Goal: Task Accomplishment & Management: Complete application form

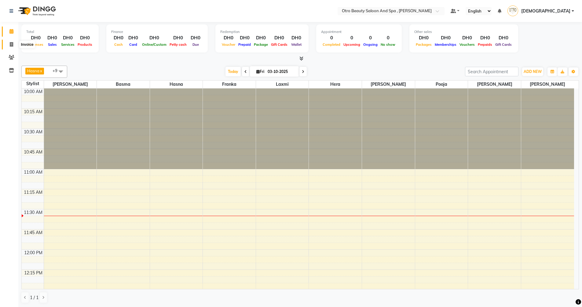
click at [10, 46] on icon at bounding box center [11, 44] width 3 height 5
select select "service"
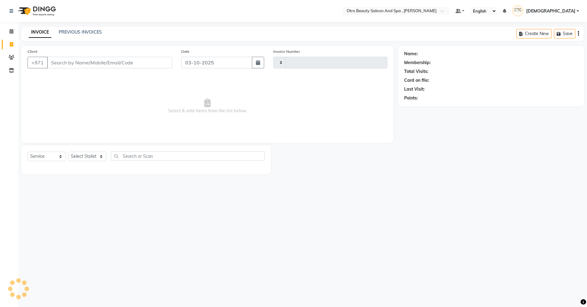
type input "1377"
select select "8622"
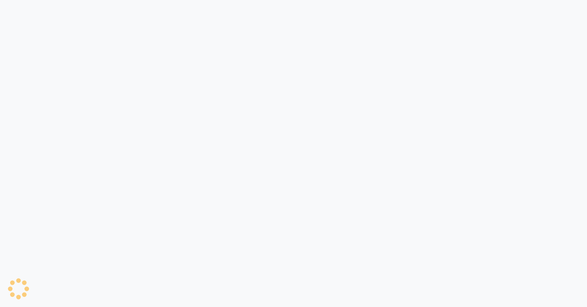
select select "8622"
select select "service"
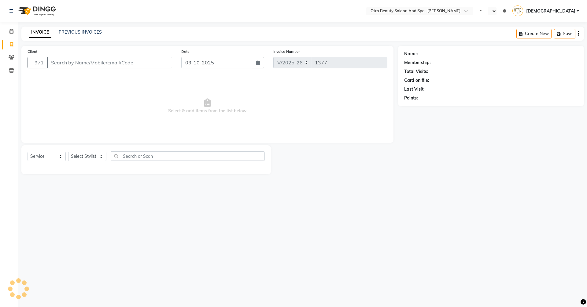
select select "en"
drag, startPoint x: 100, startPoint y: 156, endPoint x: 99, endPoint y: 152, distance: 4.4
click at [100, 156] on select "Select Stylist [PERSON_NAME] [PERSON_NAME] Hera Karuna [PERSON_NAME] Mamita [PE…" at bounding box center [87, 156] width 38 height 9
select select "86183"
click at [68, 152] on select "Select Stylist [PERSON_NAME] [PERSON_NAME] Hera Karuna [PERSON_NAME] Mamita [PE…" at bounding box center [87, 156] width 38 height 9
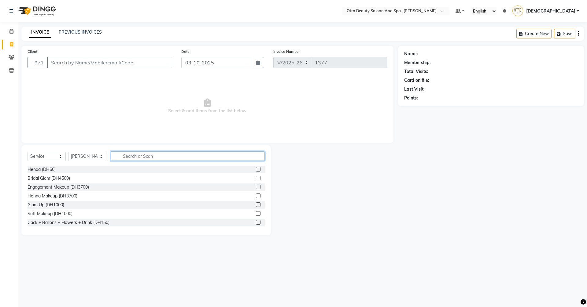
click at [131, 155] on input "text" at bounding box center [188, 156] width 154 height 9
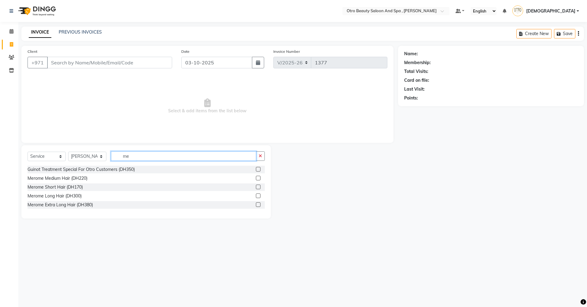
type input "m"
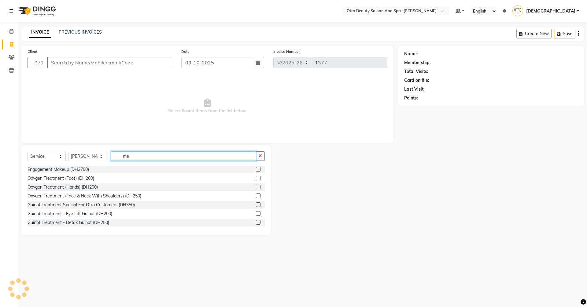
type input "m"
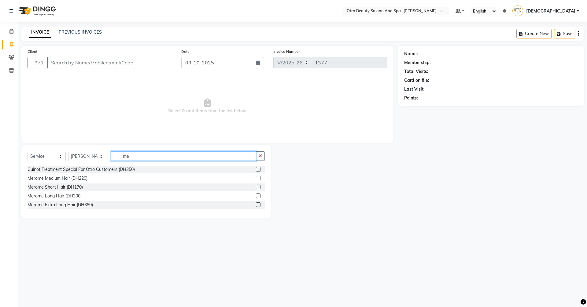
type input "m"
type input "M"
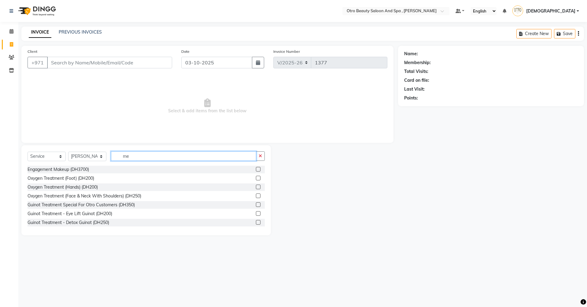
type input "m"
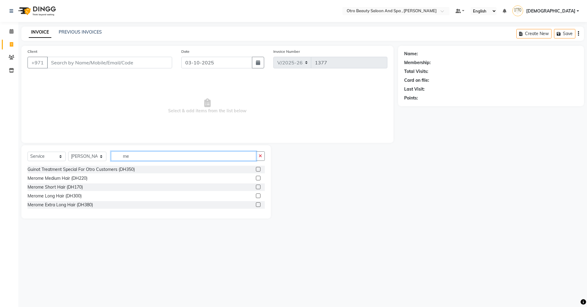
type input "m"
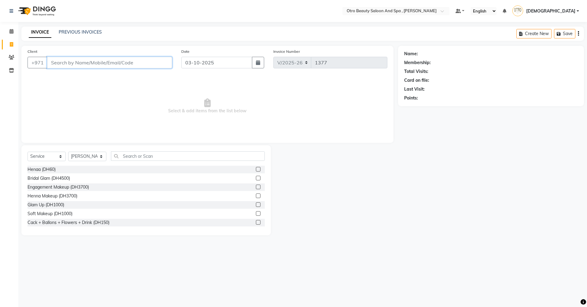
click at [95, 63] on input "Client" at bounding box center [109, 63] width 125 height 12
click at [67, 75] on span "Mariyam" at bounding box center [64, 77] width 20 height 6
type input "54*****64"
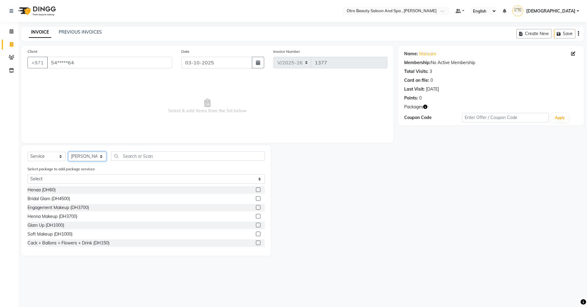
click at [101, 158] on select "Select Stylist [PERSON_NAME] [PERSON_NAME] Hera Karuna [PERSON_NAME] Mamita [PE…" at bounding box center [87, 156] width 38 height 9
select select "86184"
click at [68, 152] on select "Select Stylist [PERSON_NAME] [PERSON_NAME] Hera Karuna [PERSON_NAME] Mamita [PE…" at bounding box center [87, 156] width 38 height 9
click at [134, 158] on input "text" at bounding box center [188, 156] width 154 height 9
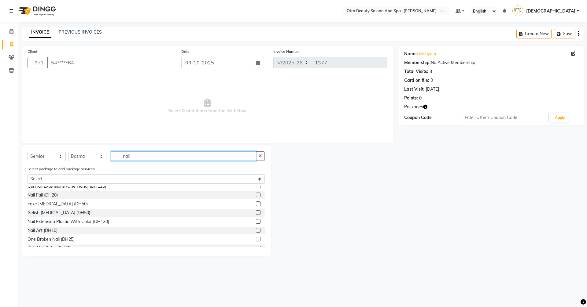
scroll to position [63, 0]
type input "nail"
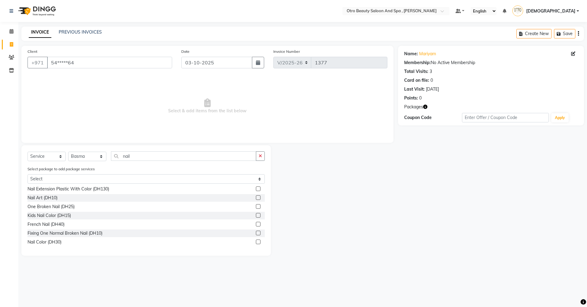
click at [256, 243] on label at bounding box center [258, 242] width 5 height 5
click at [256, 243] on input "checkbox" at bounding box center [258, 242] width 4 height 4
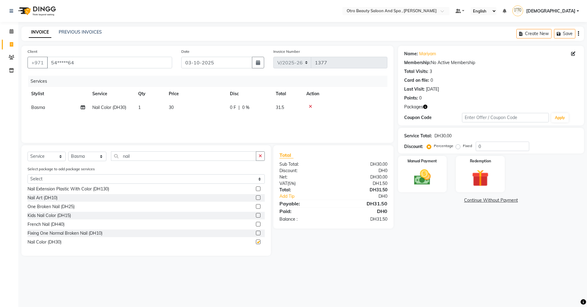
checkbox input "false"
click at [101, 156] on select "Select Stylist [PERSON_NAME] [PERSON_NAME] Hera Karuna [PERSON_NAME] Mamita [PE…" at bounding box center [87, 156] width 38 height 9
select select "86538"
click at [68, 152] on select "Select Stylist [PERSON_NAME] [PERSON_NAME] Hera Karuna [PERSON_NAME] Mamita [PE…" at bounding box center [87, 156] width 38 height 9
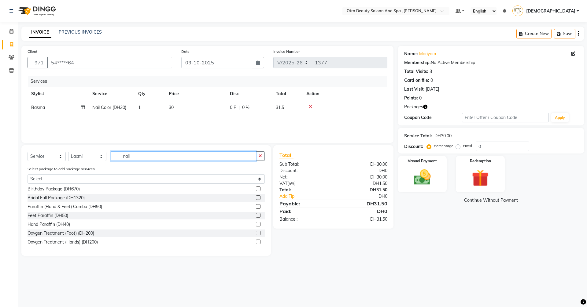
click at [157, 159] on input "nail" at bounding box center [183, 156] width 145 height 9
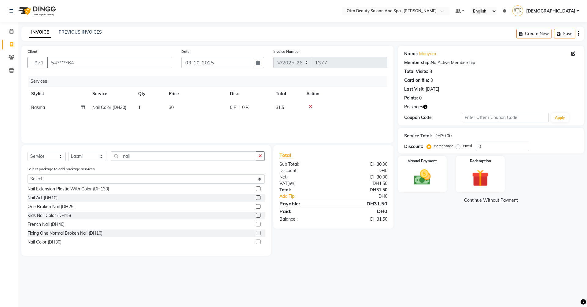
click at [256, 241] on label at bounding box center [258, 242] width 5 height 5
click at [256, 241] on input "checkbox" at bounding box center [258, 242] width 4 height 4
checkbox input "false"
click at [60, 156] on select "Select Service Product Membership Package Voucher Prepaid Gift Card" at bounding box center [46, 156] width 38 height 9
select select "product"
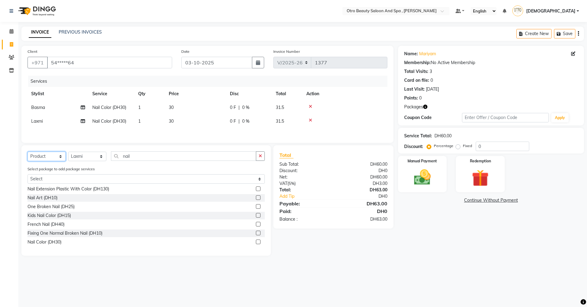
click at [27, 153] on select "Select Service Product Membership Package Voucher Prepaid Gift Card" at bounding box center [46, 156] width 38 height 9
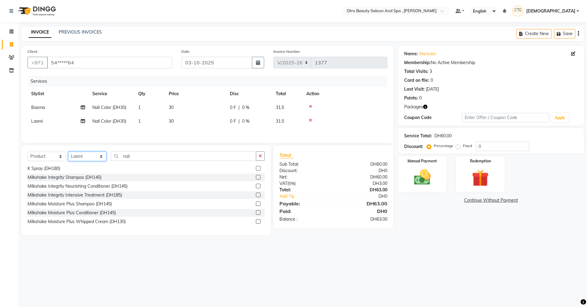
click at [102, 158] on select "Select Stylist [PERSON_NAME] [PERSON_NAME] Hera Karuna [PERSON_NAME] Mamita [PE…" at bounding box center [87, 156] width 38 height 9
select select "86184"
click at [68, 153] on select "Select Stylist [PERSON_NAME] [PERSON_NAME] Hera Karuna [PERSON_NAME] Mamita [PE…" at bounding box center [87, 156] width 38 height 9
click at [154, 159] on input "nail" at bounding box center [183, 156] width 145 height 9
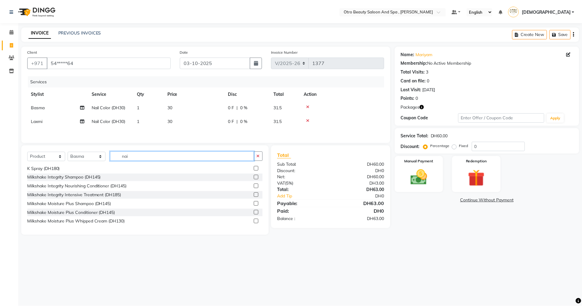
scroll to position [0, 0]
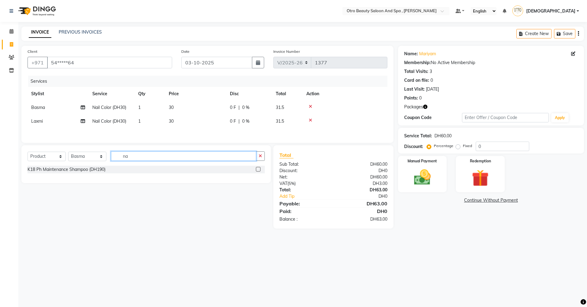
type input "n"
type input "detox"
click at [258, 171] on label at bounding box center [258, 169] width 5 height 5
click at [258, 171] on input "checkbox" at bounding box center [258, 170] width 4 height 4
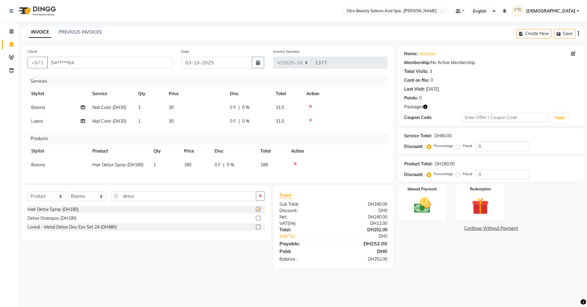
checkbox input "false"
click at [414, 203] on img at bounding box center [422, 206] width 28 height 20
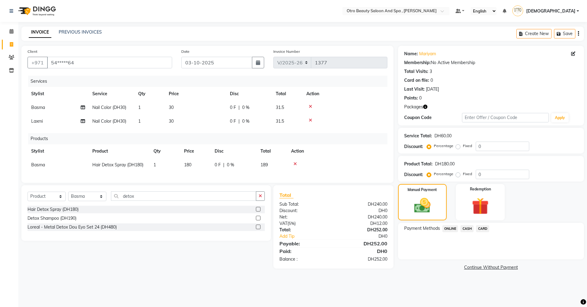
click at [484, 229] on span "CARD" at bounding box center [482, 228] width 13 height 7
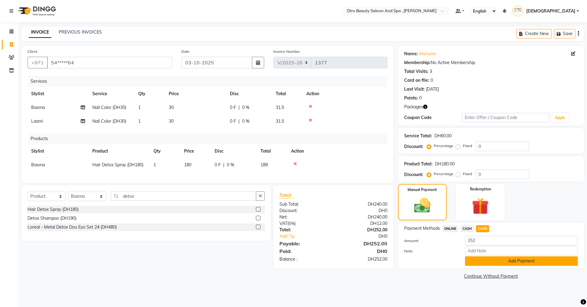
click at [483, 263] on button "Add Payment" at bounding box center [521, 261] width 113 height 9
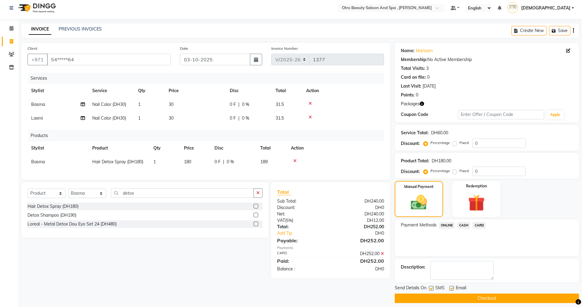
scroll to position [8, 0]
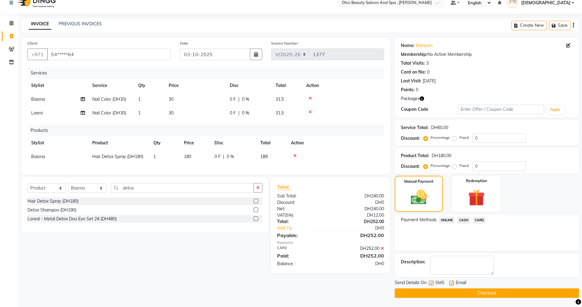
click at [482, 294] on button "Checkout" at bounding box center [487, 293] width 184 height 9
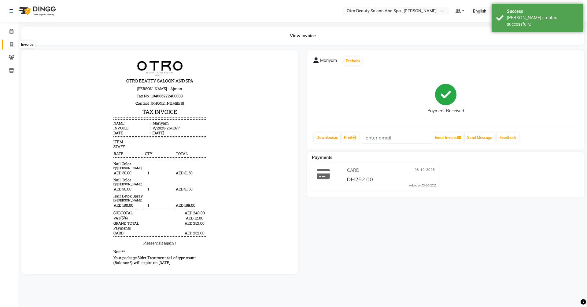
click at [8, 46] on span at bounding box center [11, 44] width 11 height 7
select select "service"
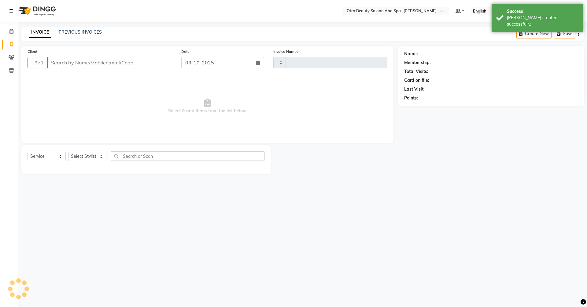
type input "1378"
select select "8622"
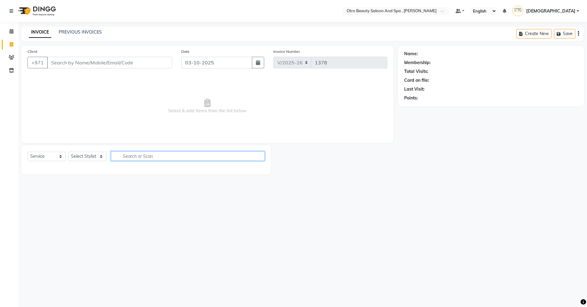
click at [137, 158] on input "text" at bounding box center [188, 156] width 154 height 9
type input "k"
click at [101, 157] on select "Select Stylist [PERSON_NAME] [PERSON_NAME] Hera Karuna [PERSON_NAME] Mamita [PE…" at bounding box center [87, 156] width 38 height 9
select select "87851"
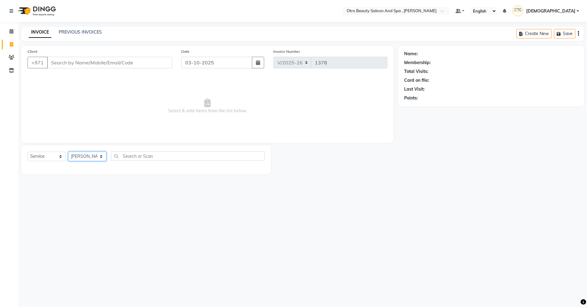
click at [68, 152] on select "Select Stylist [PERSON_NAME] [PERSON_NAME] Hera Karuna [PERSON_NAME] Mamita [PE…" at bounding box center [87, 156] width 38 height 9
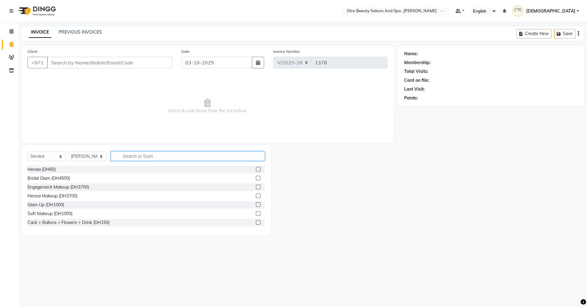
click at [150, 159] on input "text" at bounding box center [188, 156] width 154 height 9
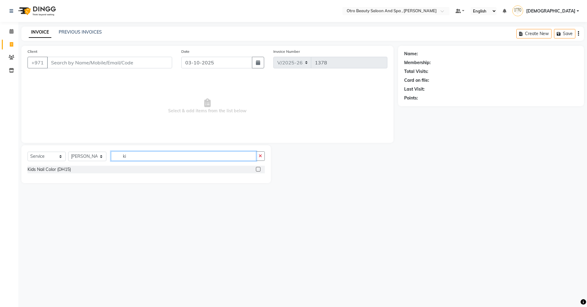
type input "k"
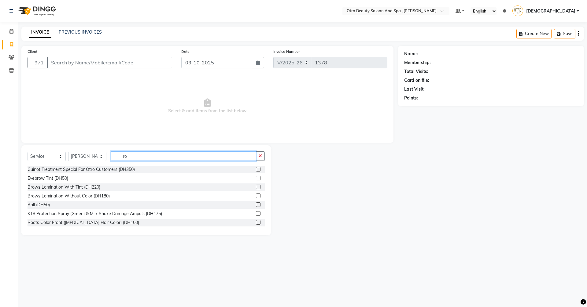
type input "r"
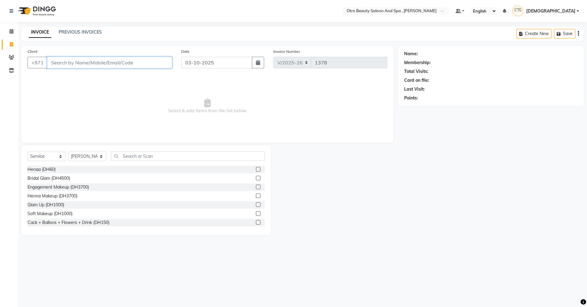
drag, startPoint x: 73, startPoint y: 61, endPoint x: 134, endPoint y: 108, distance: 77.2
click at [76, 65] on input "Client" at bounding box center [109, 63] width 125 height 12
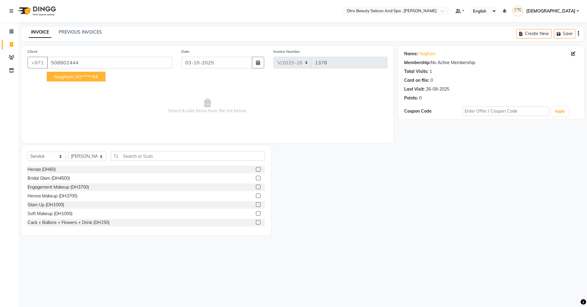
click at [96, 75] on ngb-highlight "50*****44" at bounding box center [86, 77] width 23 height 6
type input "50*****44"
click at [101, 155] on select "Select Stylist [PERSON_NAME] [PERSON_NAME] Hera Karuna [PERSON_NAME] Mamita [PE…" at bounding box center [87, 156] width 38 height 9
select select "86535"
click at [68, 152] on select "Select Stylist [PERSON_NAME] [PERSON_NAME] Hera Karuna [PERSON_NAME] Mamita [PE…" at bounding box center [87, 156] width 38 height 9
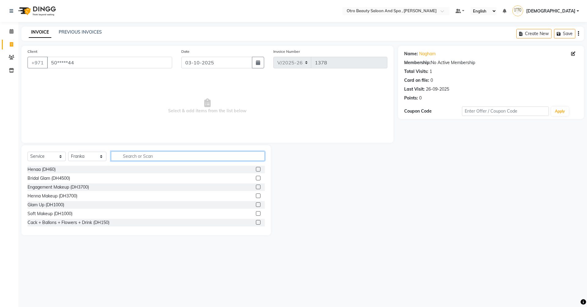
click at [143, 161] on input "text" at bounding box center [188, 156] width 154 height 9
type input "mani"
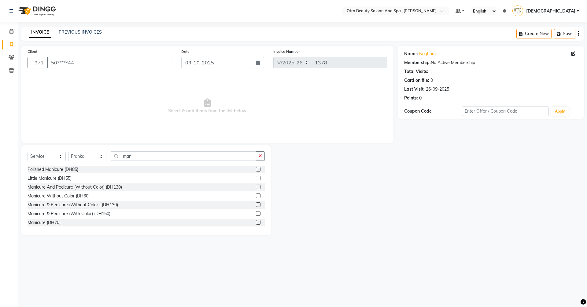
click at [256, 214] on label at bounding box center [258, 213] width 5 height 5
click at [256, 214] on input "checkbox" at bounding box center [258, 214] width 4 height 4
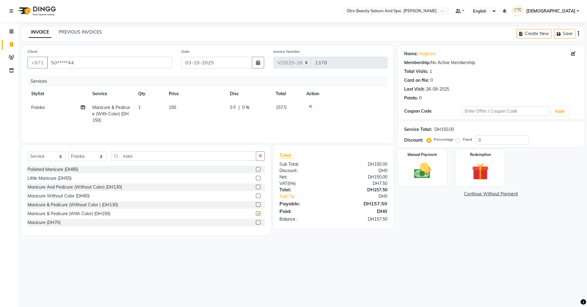
checkbox input "false"
click at [82, 108] on icon at bounding box center [83, 107] width 4 height 4
select select "86535"
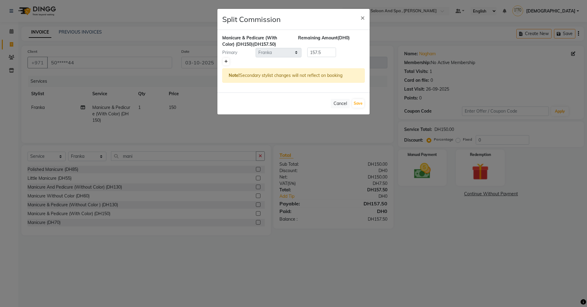
click at [225, 62] on icon at bounding box center [225, 62] width 3 height 4
type input "78.75"
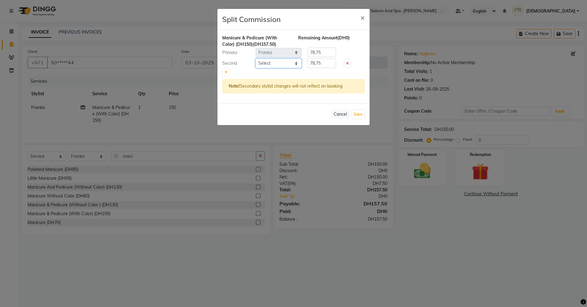
click at [296, 64] on select "Select [PERSON_NAME] [PERSON_NAME] Hera Karuna [PERSON_NAME] Mamita [PERSON_NAM…" at bounding box center [278, 63] width 46 height 9
select select "86568"
click at [255, 59] on select "Select [PERSON_NAME] [PERSON_NAME] Hera Karuna [PERSON_NAME] Mamita [PERSON_NAM…" at bounding box center [278, 63] width 46 height 9
click at [357, 116] on button "Save" at bounding box center [358, 114] width 12 height 9
select select "Select"
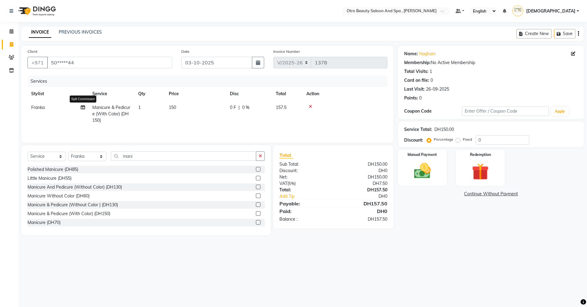
click at [83, 108] on icon at bounding box center [83, 107] width 4 height 4
select select "86535"
select select "86568"
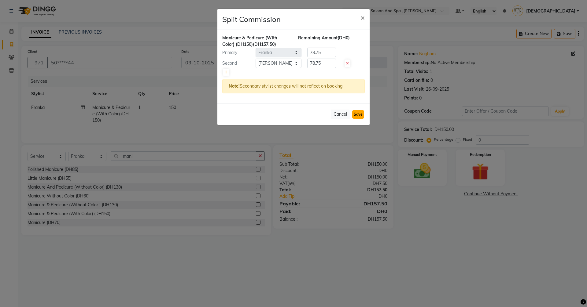
click at [358, 116] on button "Save" at bounding box center [358, 114] width 12 height 9
select select "Select"
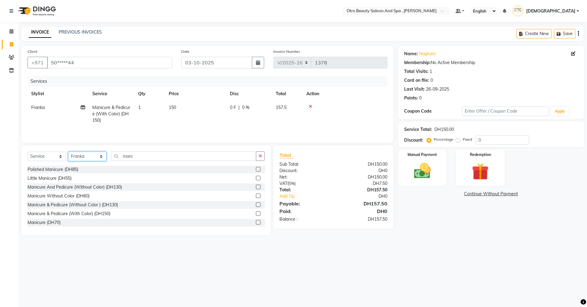
click at [102, 155] on select "Select Stylist [PERSON_NAME] [PERSON_NAME] Hera Karuna [PERSON_NAME] Mamita [PE…" at bounding box center [87, 156] width 38 height 9
select select "86184"
click at [68, 152] on select "Select Stylist [PERSON_NAME] [PERSON_NAME] Hera Karuna [PERSON_NAME] Mamita [PE…" at bounding box center [87, 156] width 38 height 9
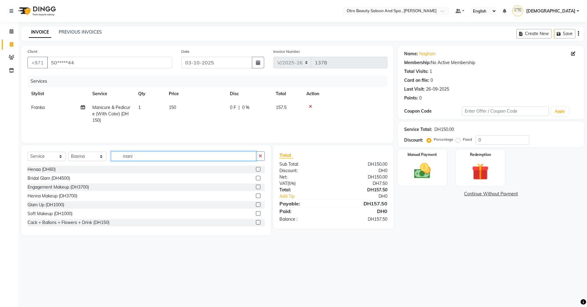
click at [145, 157] on input "mani" at bounding box center [183, 156] width 145 height 9
type input "m"
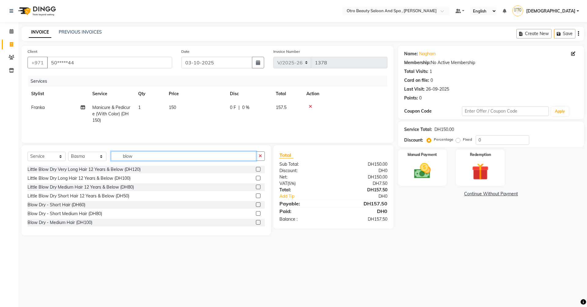
type input "blow"
click at [256, 224] on label at bounding box center [258, 222] width 5 height 5
click at [256, 224] on input "checkbox" at bounding box center [258, 223] width 4 height 4
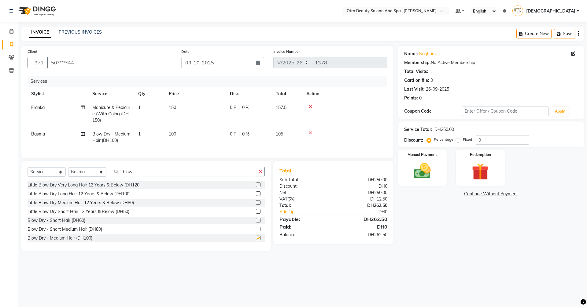
checkbox input "false"
click at [139, 177] on input "blow" at bounding box center [183, 171] width 145 height 9
type input "b"
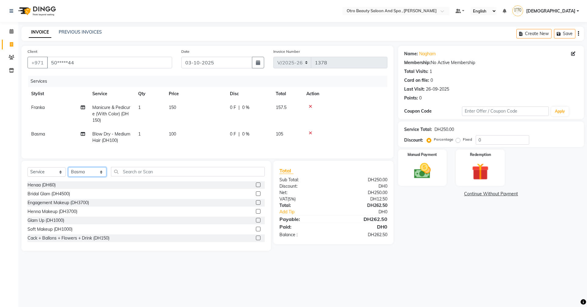
drag, startPoint x: 101, startPoint y: 178, endPoint x: 100, endPoint y: 174, distance: 4.1
click at [101, 177] on select "Select Stylist [PERSON_NAME] [PERSON_NAME] Hera Karuna [PERSON_NAME] Mamita [PE…" at bounding box center [87, 171] width 38 height 9
select select "86183"
click at [68, 172] on select "Select Stylist [PERSON_NAME] [PERSON_NAME] Hera Karuna [PERSON_NAME] Mamita [PE…" at bounding box center [87, 171] width 38 height 9
click at [147, 176] on input "text" at bounding box center [188, 171] width 154 height 9
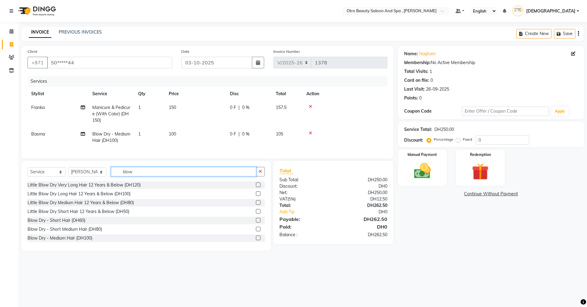
type input "blow"
click at [256, 240] on label at bounding box center [258, 238] width 5 height 5
click at [256, 240] on input "checkbox" at bounding box center [258, 238] width 4 height 4
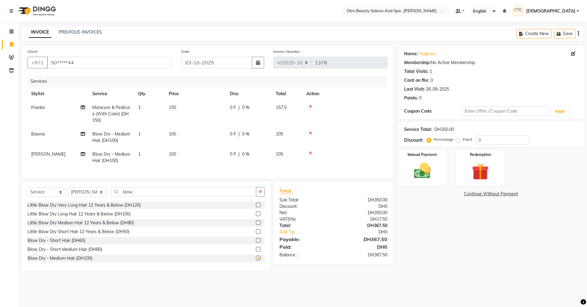
checkbox input "false"
click at [136, 197] on input "blow" at bounding box center [183, 191] width 145 height 9
type input "b"
type input "pro"
click at [256, 216] on label at bounding box center [258, 214] width 5 height 5
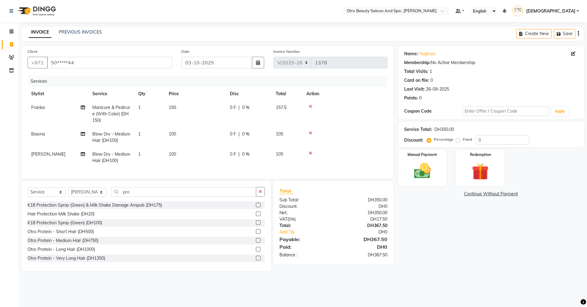
click at [256, 216] on input "checkbox" at bounding box center [258, 214] width 4 height 4
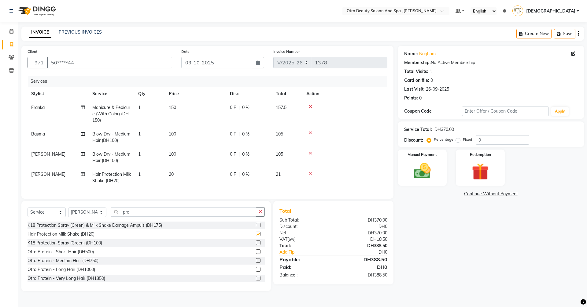
checkbox input "false"
click at [426, 169] on img at bounding box center [422, 171] width 28 height 20
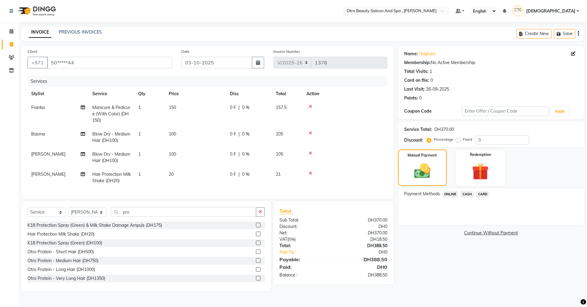
click at [466, 194] on span "CASH" at bounding box center [466, 194] width 13 height 7
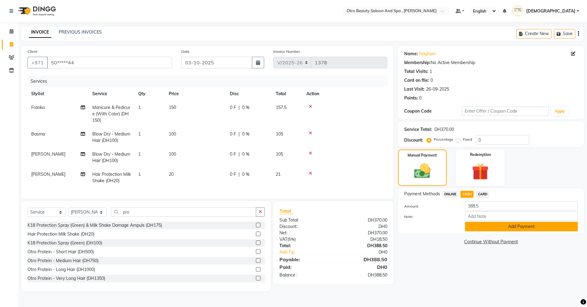
click at [510, 229] on button "Add Payment" at bounding box center [521, 226] width 113 height 9
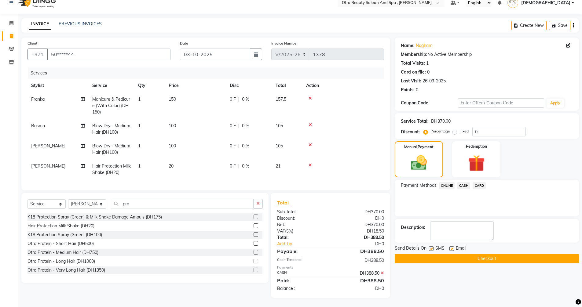
scroll to position [13, 0]
click at [485, 257] on button "Checkout" at bounding box center [487, 258] width 184 height 9
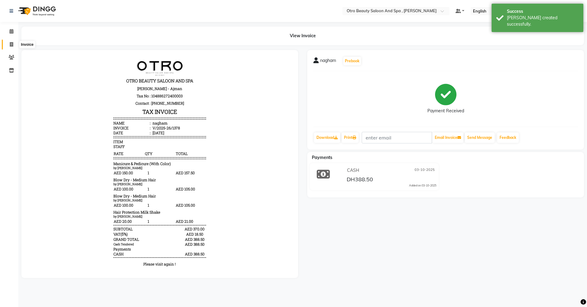
click at [10, 43] on icon at bounding box center [11, 44] width 3 height 5
select select "service"
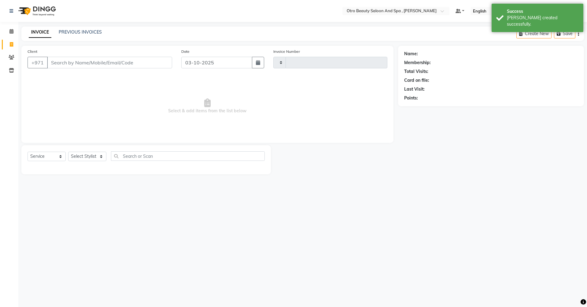
type input "1379"
select select "8622"
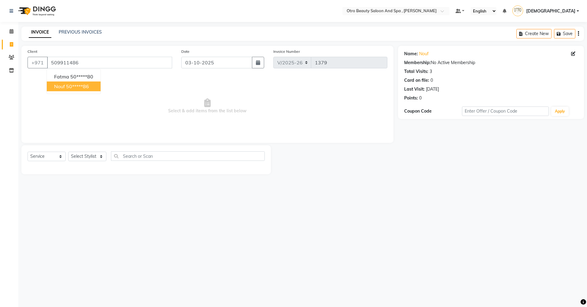
click at [68, 84] on ngb-highlight "50*****86" at bounding box center [77, 86] width 23 height 6
type input "50*****86"
click at [101, 157] on select "Select Stylist [PERSON_NAME] [PERSON_NAME] Hera Karuna [PERSON_NAME] Mamita [PE…" at bounding box center [87, 156] width 38 height 9
select select "86535"
click at [68, 152] on select "Select Stylist [PERSON_NAME] [PERSON_NAME] Hera Karuna [PERSON_NAME] Mamita [PE…" at bounding box center [87, 156] width 38 height 9
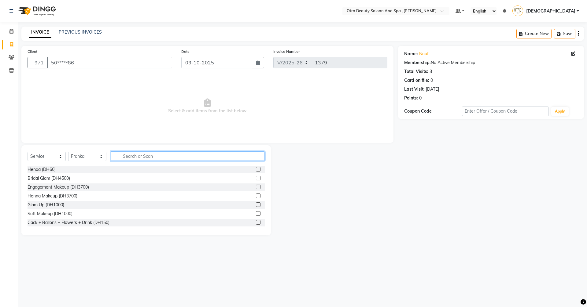
click at [134, 155] on input "text" at bounding box center [188, 156] width 154 height 9
type input "mani"
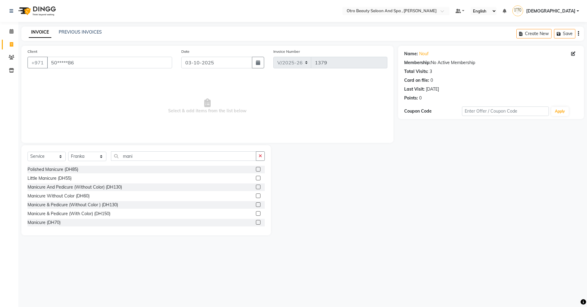
click at [256, 204] on label at bounding box center [258, 205] width 5 height 5
click at [256, 204] on input "checkbox" at bounding box center [258, 205] width 4 height 4
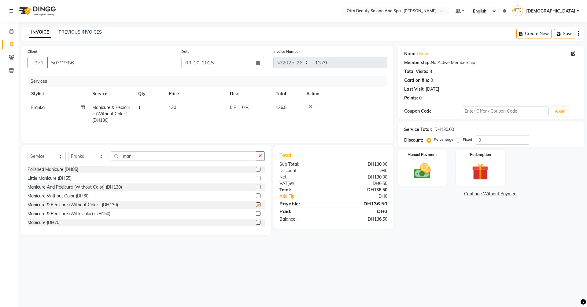
checkbox input "false"
click at [83, 108] on icon at bounding box center [83, 107] width 4 height 4
select select "86535"
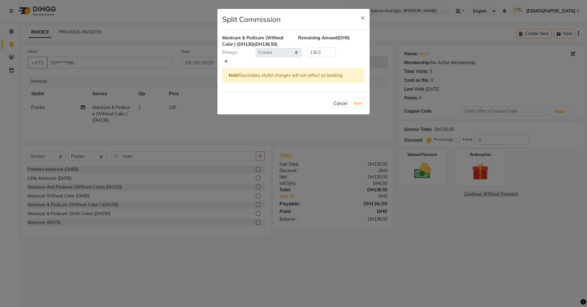
click at [225, 61] on icon at bounding box center [225, 62] width 3 height 4
type input "68.25"
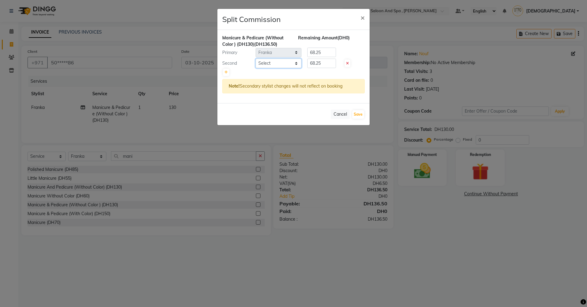
click at [294, 62] on select "Select [PERSON_NAME] [PERSON_NAME] Hera Karuna [PERSON_NAME] Mamita [PERSON_NAM…" at bounding box center [278, 63] width 46 height 9
select select "88126"
click at [255, 59] on select "Select [PERSON_NAME] [PERSON_NAME] Hera Karuna [PERSON_NAME] Mamita [PERSON_NAM…" at bounding box center [278, 63] width 46 height 9
click at [358, 116] on button "Save" at bounding box center [358, 114] width 12 height 9
select select "Select"
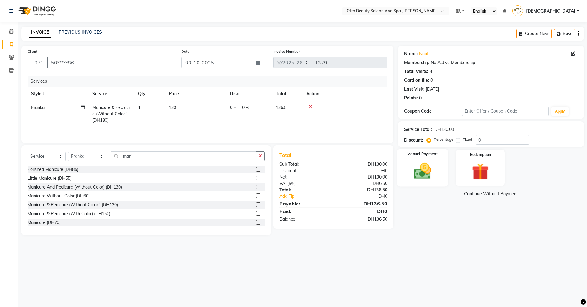
click at [417, 181] on div "Manual Payment" at bounding box center [422, 168] width 51 height 38
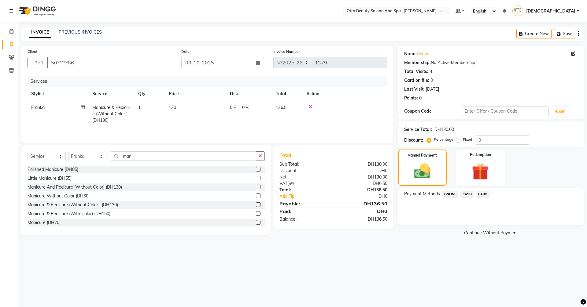
click at [484, 194] on span "CARD" at bounding box center [482, 194] width 13 height 7
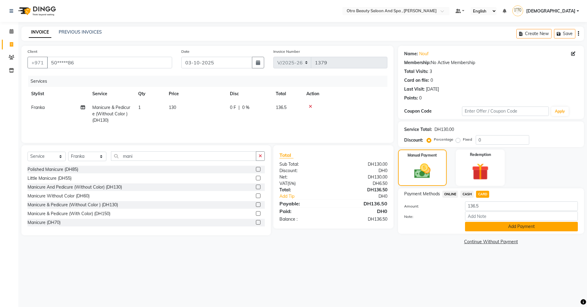
click at [484, 226] on button "Add Payment" at bounding box center [521, 226] width 113 height 9
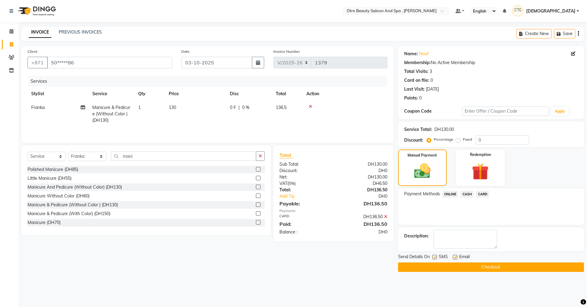
click at [475, 270] on button "Checkout" at bounding box center [491, 267] width 186 height 9
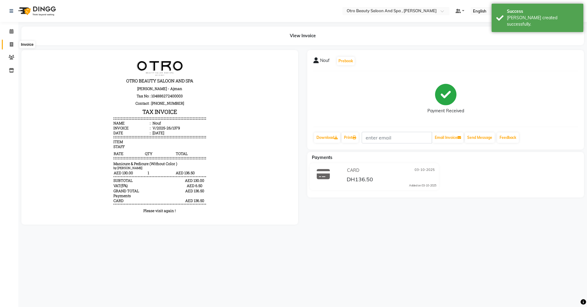
click at [11, 44] on icon at bounding box center [11, 44] width 3 height 5
select select "service"
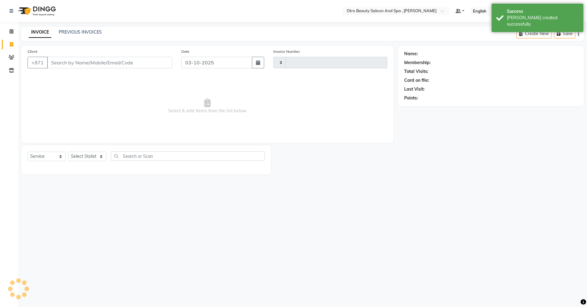
type input "1380"
select select "8622"
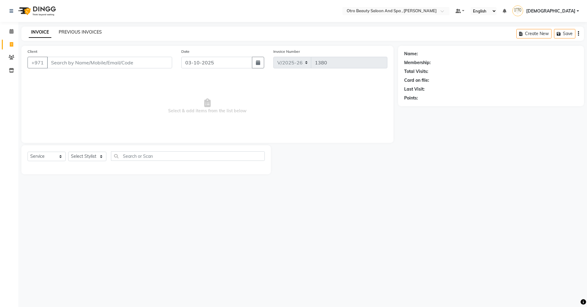
click at [75, 31] on link "PREVIOUS INVOICES" at bounding box center [80, 31] width 43 height 5
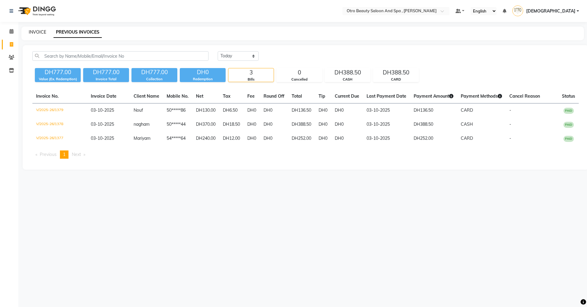
click at [36, 31] on link "INVOICE" at bounding box center [37, 31] width 17 height 5
select select "service"
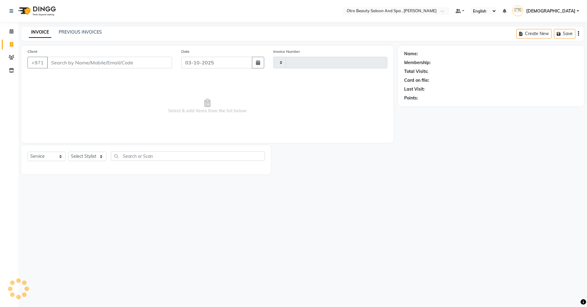
type input "1380"
select select "8622"
click at [104, 158] on select "Select Stylist [PERSON_NAME] [PERSON_NAME] Hera Karuna [PERSON_NAME] Mamita [PE…" at bounding box center [87, 156] width 38 height 9
select select "87851"
click at [68, 152] on select "Select Stylist [PERSON_NAME] [PERSON_NAME] Hera Karuna [PERSON_NAME] Mamita [PE…" at bounding box center [87, 156] width 38 height 9
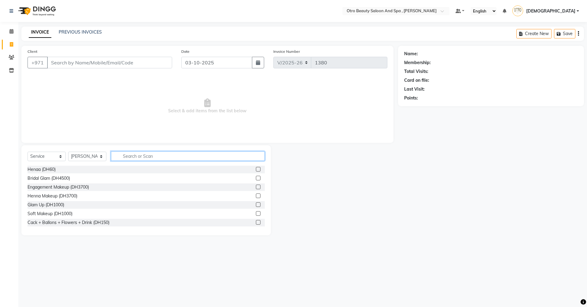
click at [152, 158] on input "text" at bounding box center [188, 156] width 154 height 9
type input "litt"
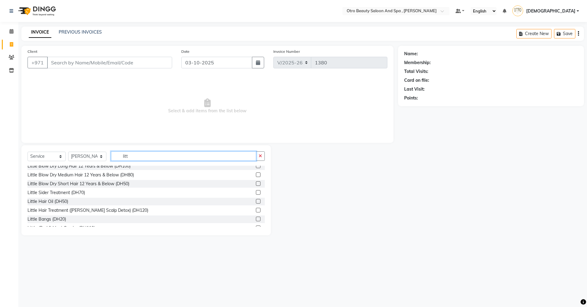
scroll to position [125, 0]
